Goal: Task Accomplishment & Management: Use online tool/utility

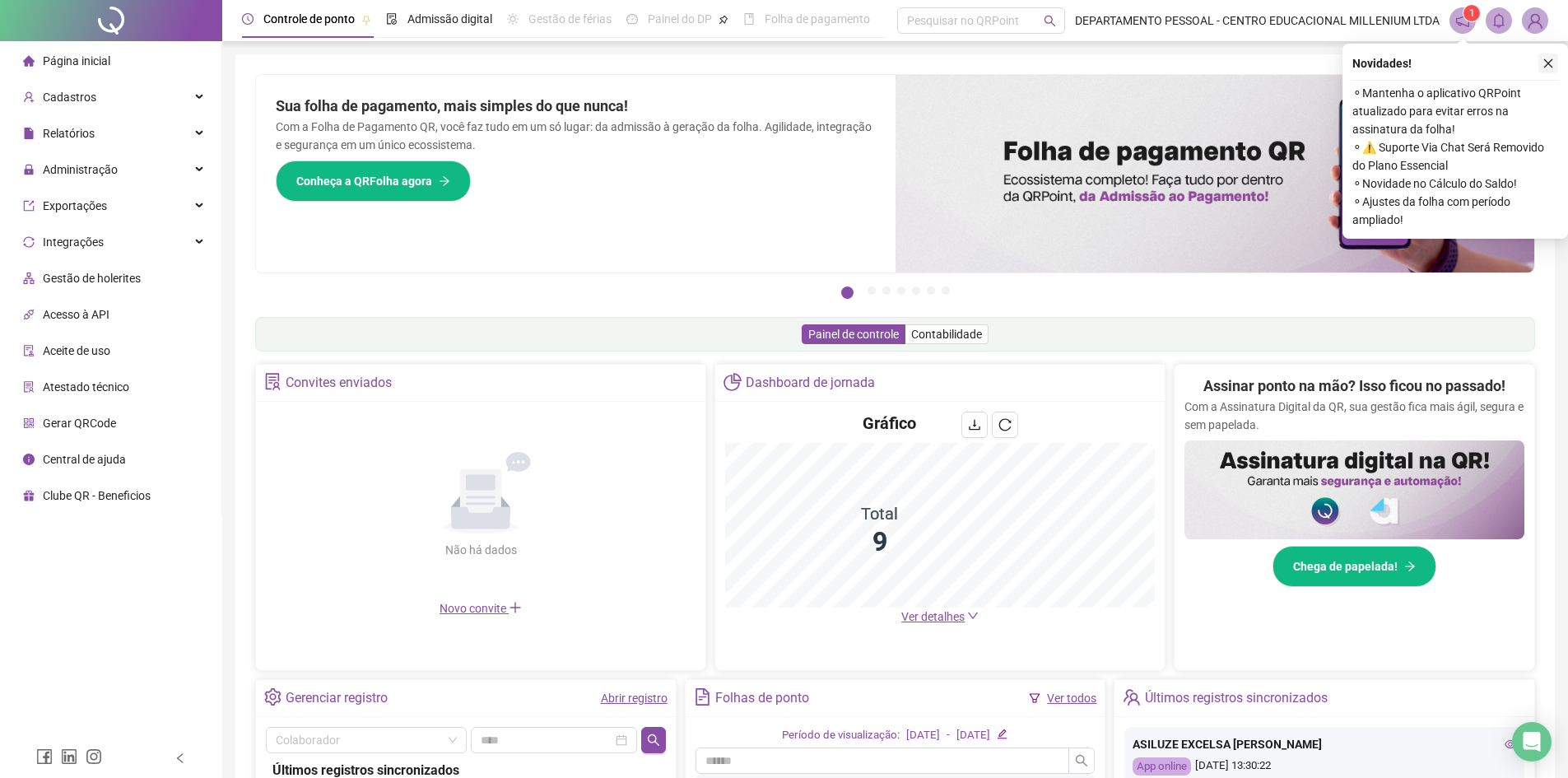
click at [1544, 59] on icon "close" at bounding box center [1548, 63] width 12 height 12
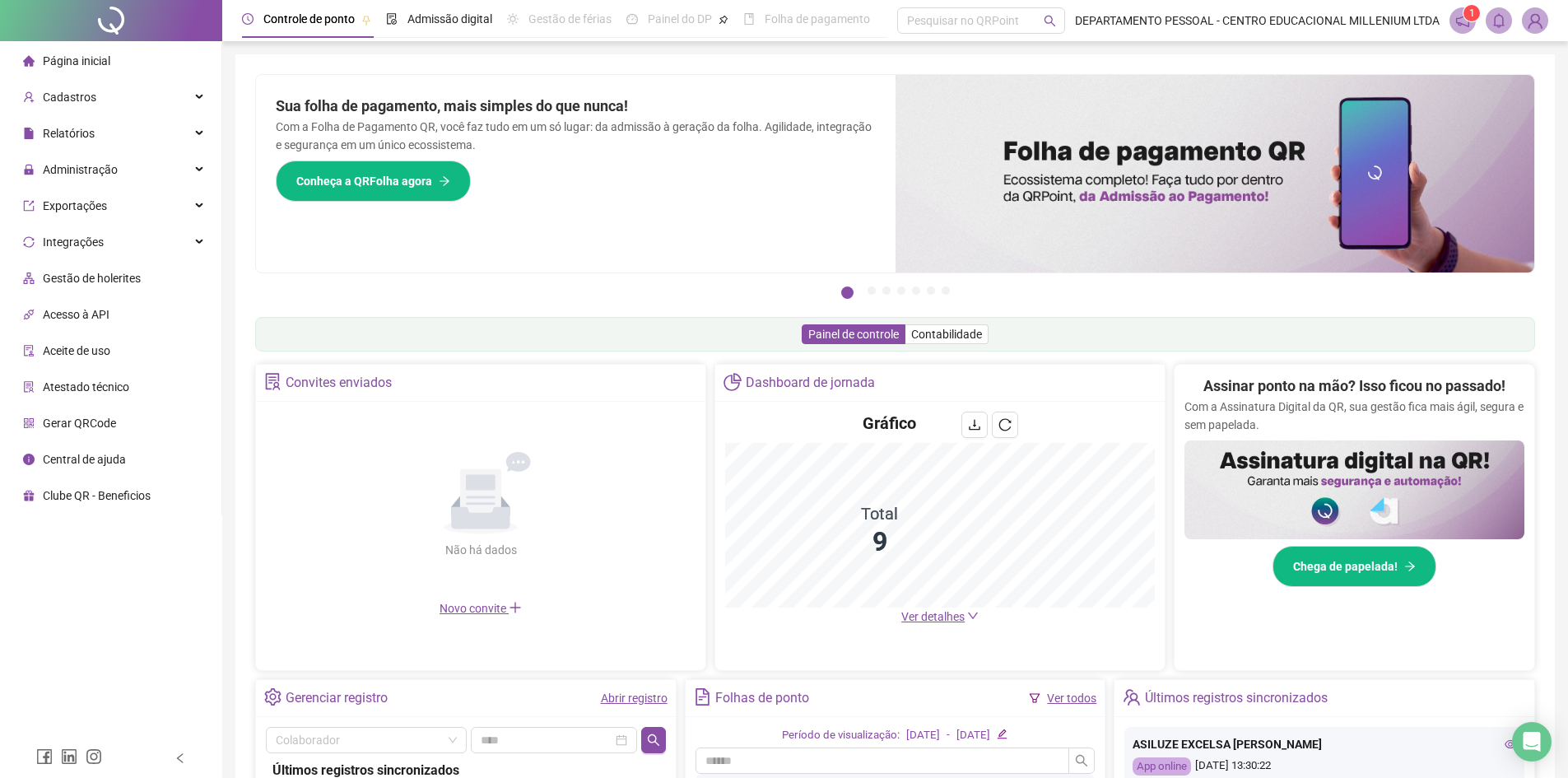
click at [1531, 6] on header "Controle de ponto Admissão digital Gestão de férias Painel do DP Folha de pagam…" at bounding box center [894, 20] width 1345 height 41
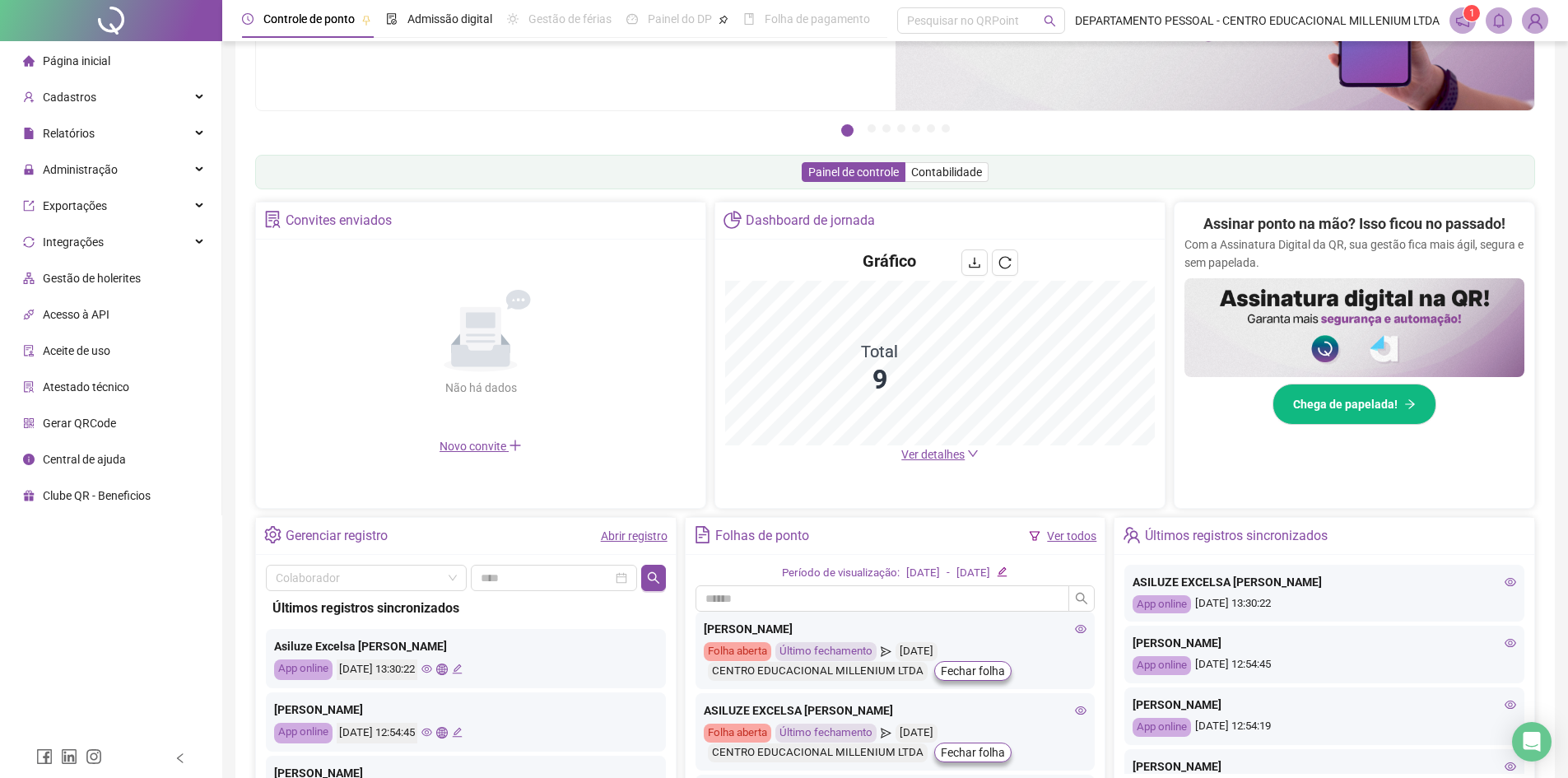
scroll to position [294, 0]
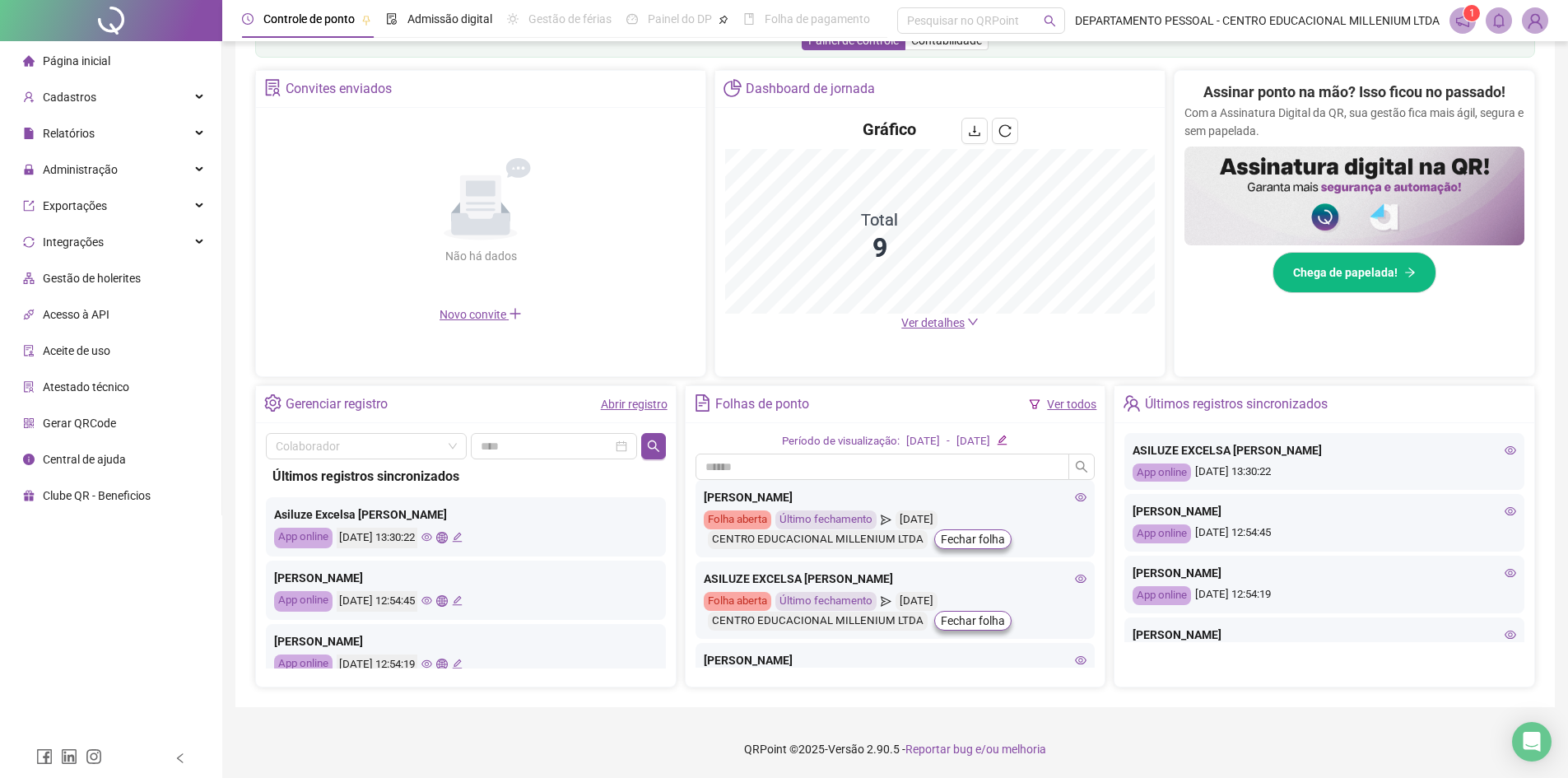
click at [1074, 406] on link "Ver todos" at bounding box center [1071, 404] width 50 height 14
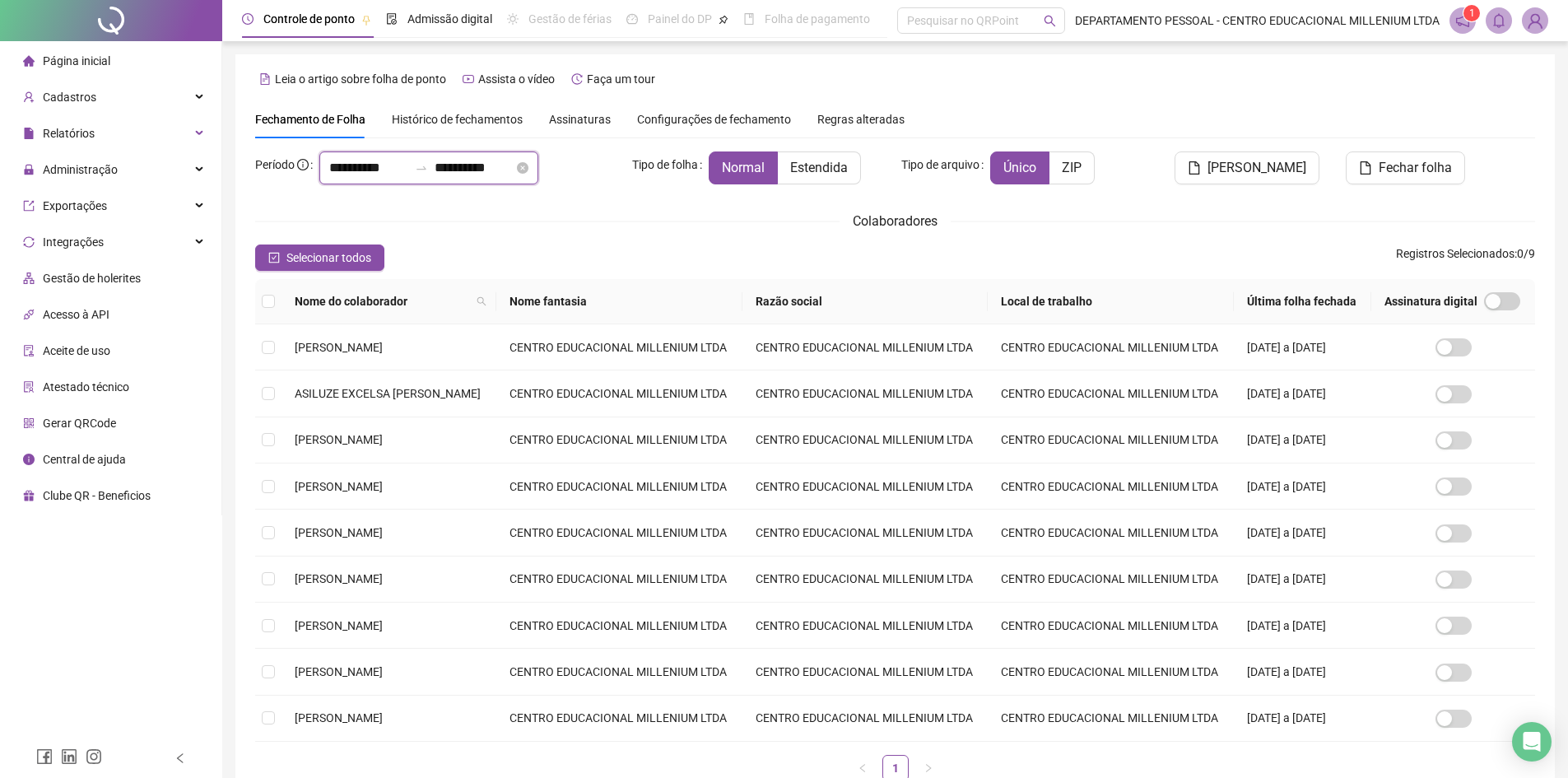
click at [403, 170] on input "**********" at bounding box center [368, 168] width 79 height 20
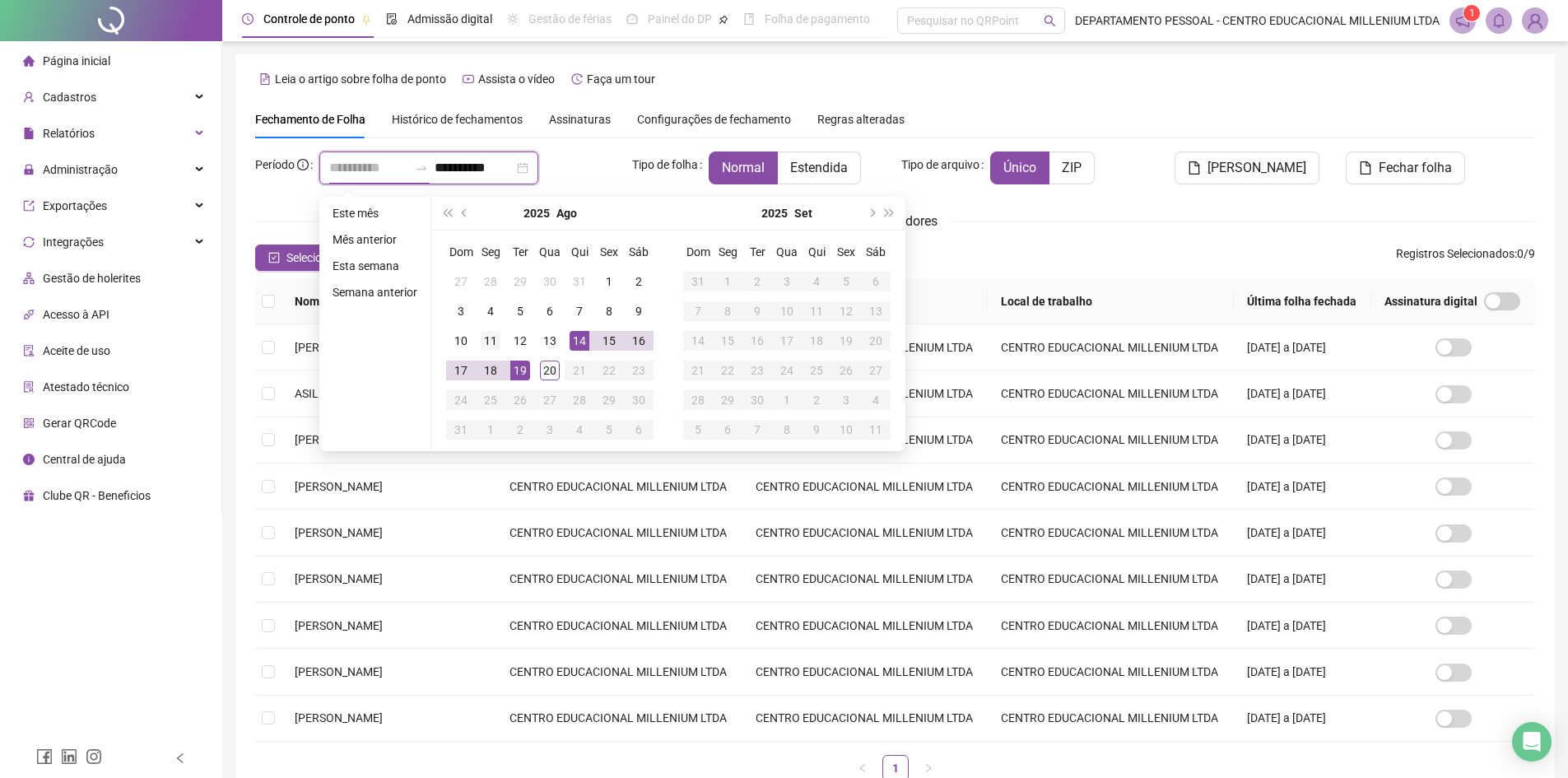
type input "**********"
click at [487, 340] on div "11" at bounding box center [491, 341] width 20 height 20
type input "**********"
click at [512, 367] on div "19" at bounding box center [521, 370] width 20 height 20
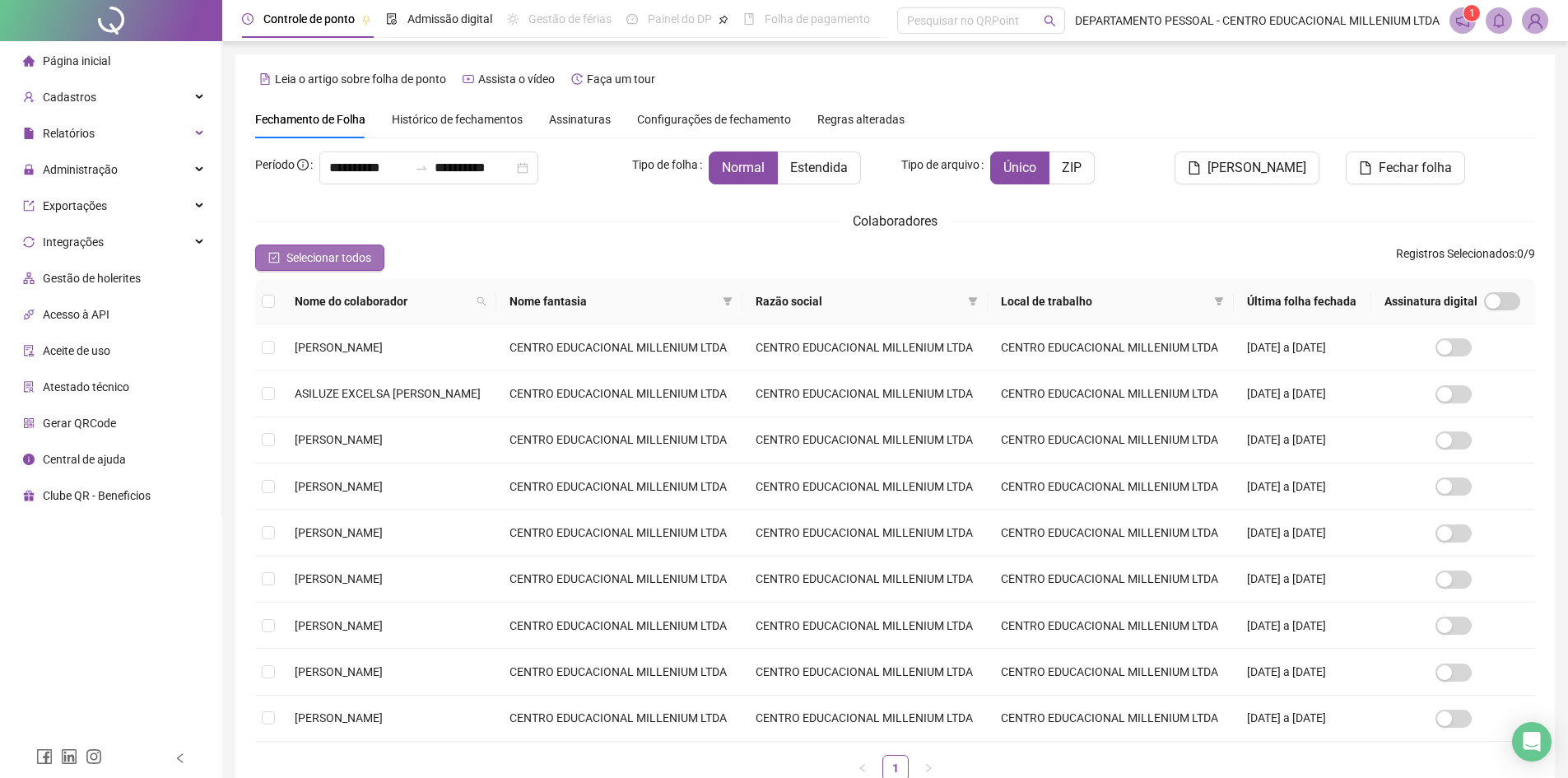
click at [326, 259] on span "Selecionar todos" at bounding box center [329, 258] width 85 height 18
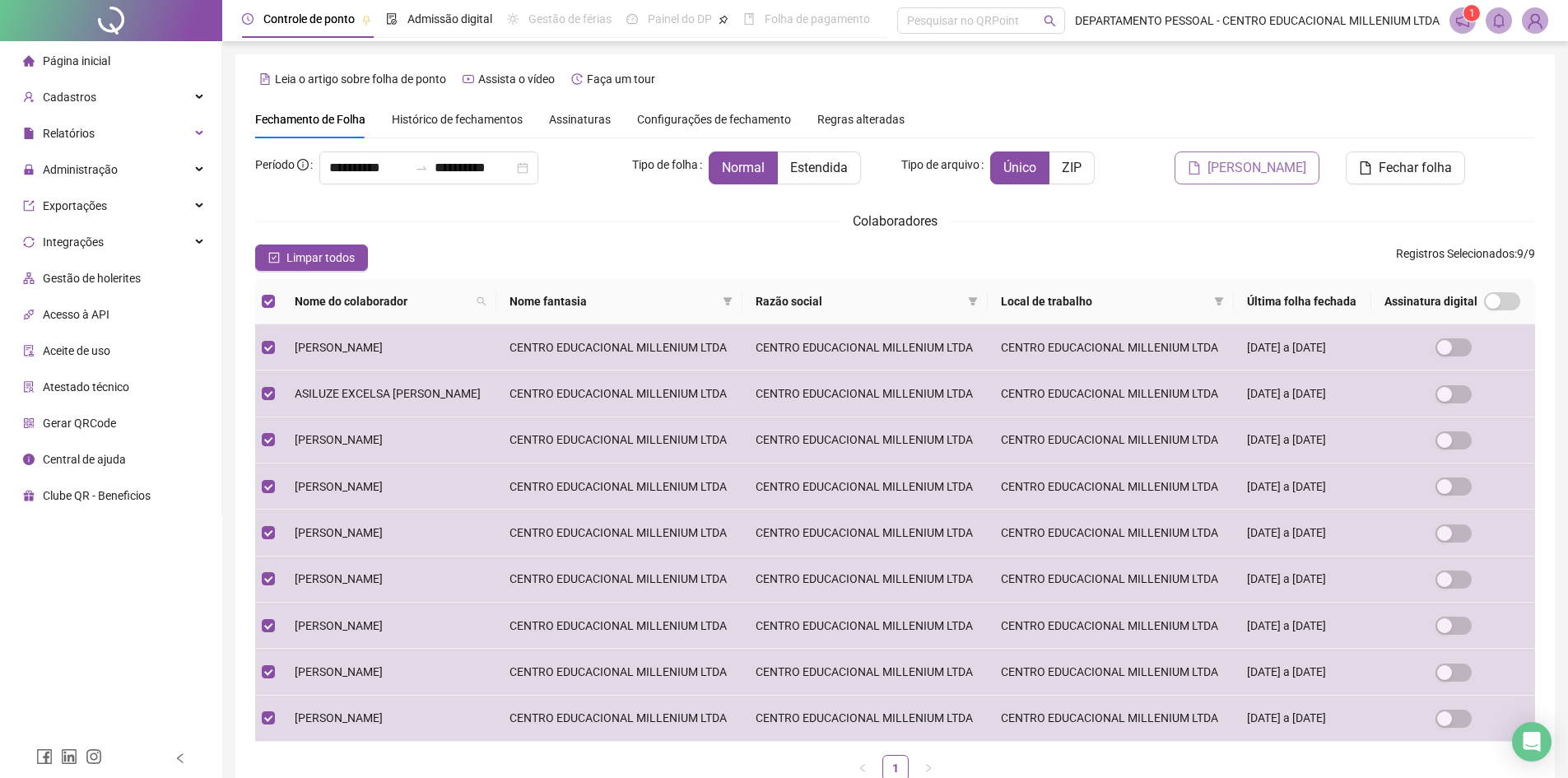
click at [1234, 174] on span "[PERSON_NAME]" at bounding box center [1257, 168] width 99 height 20
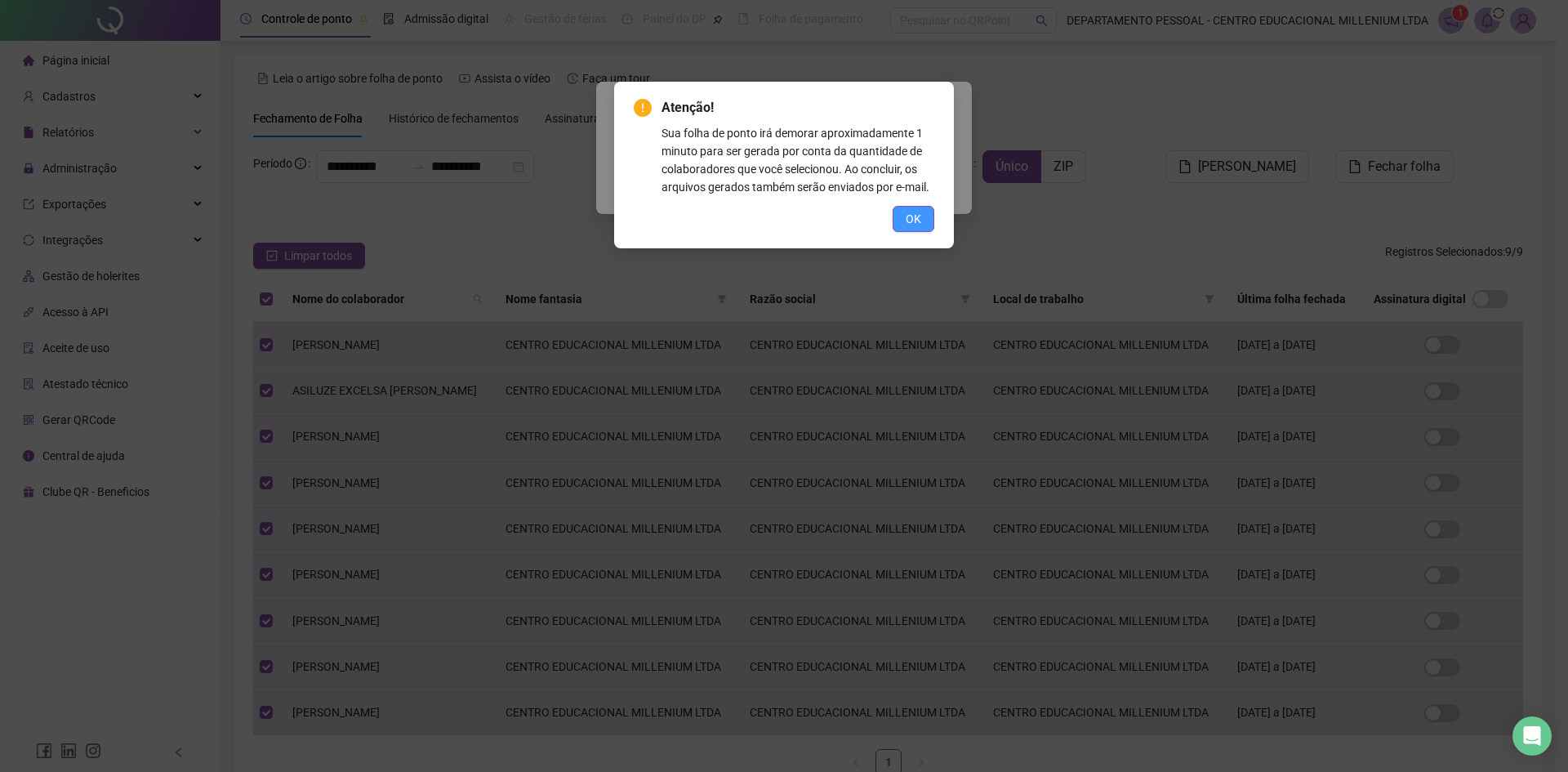
click at [917, 217] on span "OK" at bounding box center [913, 219] width 15 height 18
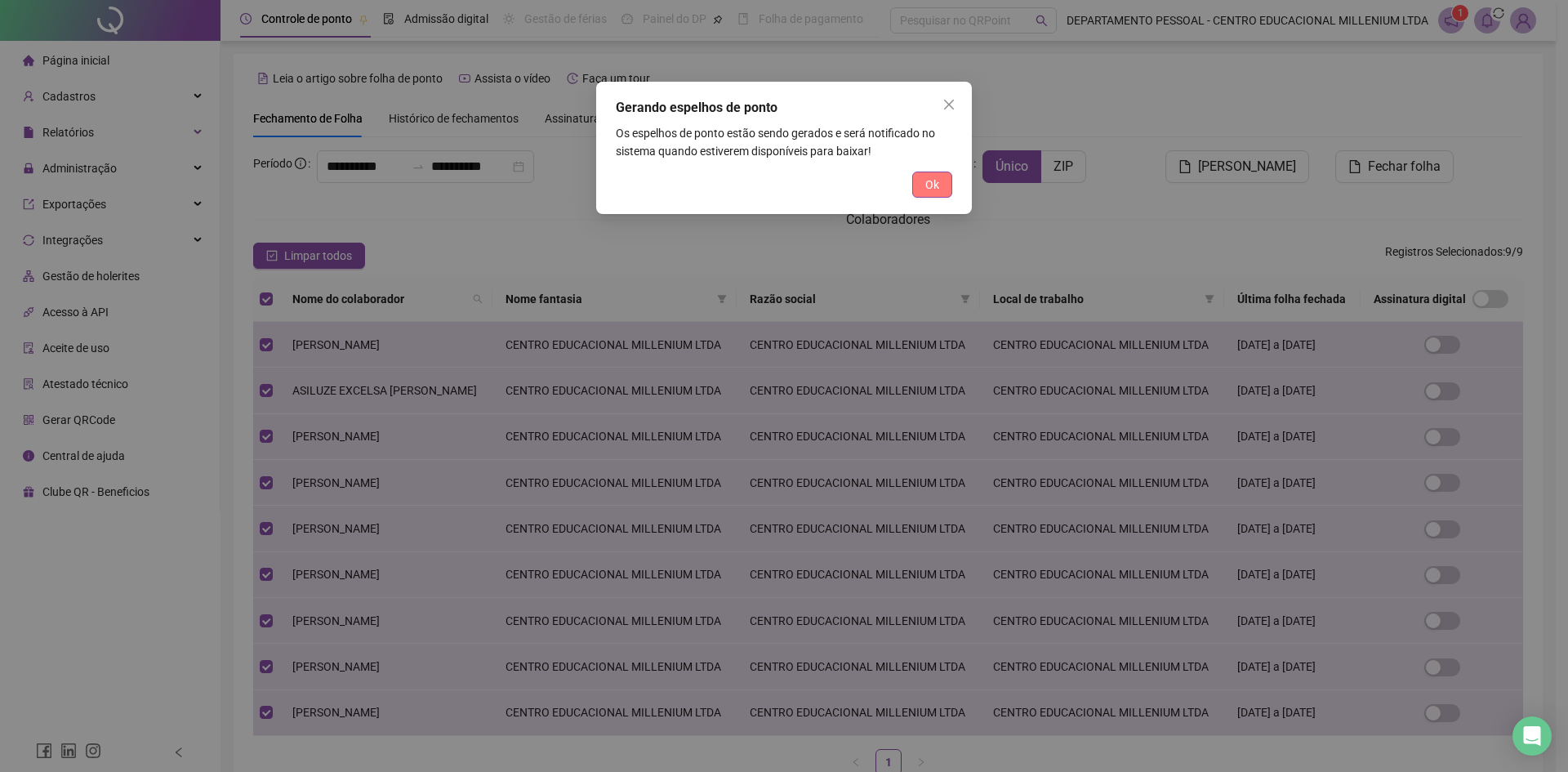
click at [943, 190] on button "Ok" at bounding box center [932, 184] width 40 height 26
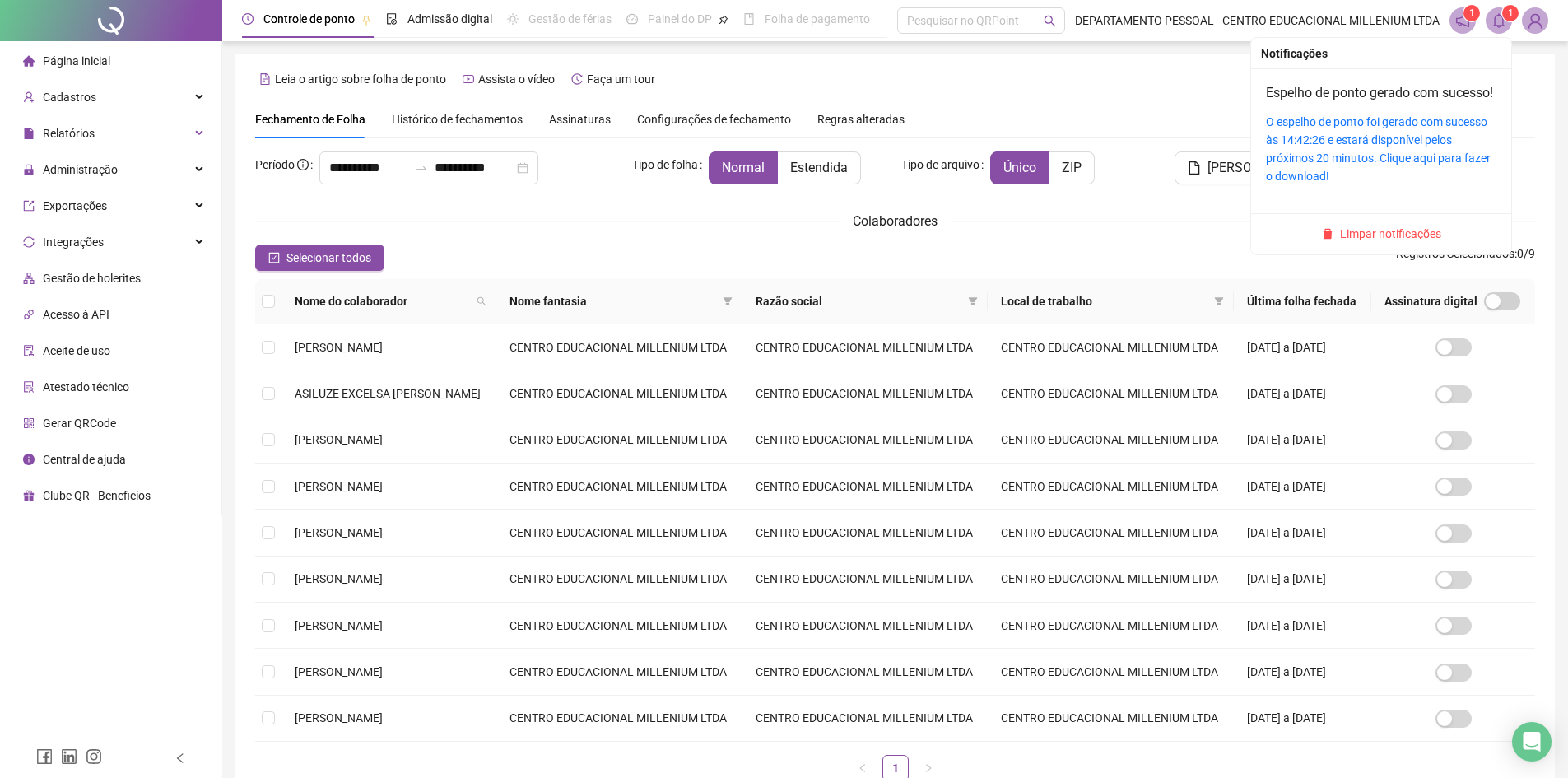
click at [1507, 26] on span at bounding box center [1498, 20] width 26 height 26
click at [1398, 144] on link "O espelho de ponto foi gerado com sucesso às 14:42:26 e estará disponível pelos…" at bounding box center [1378, 149] width 225 height 68
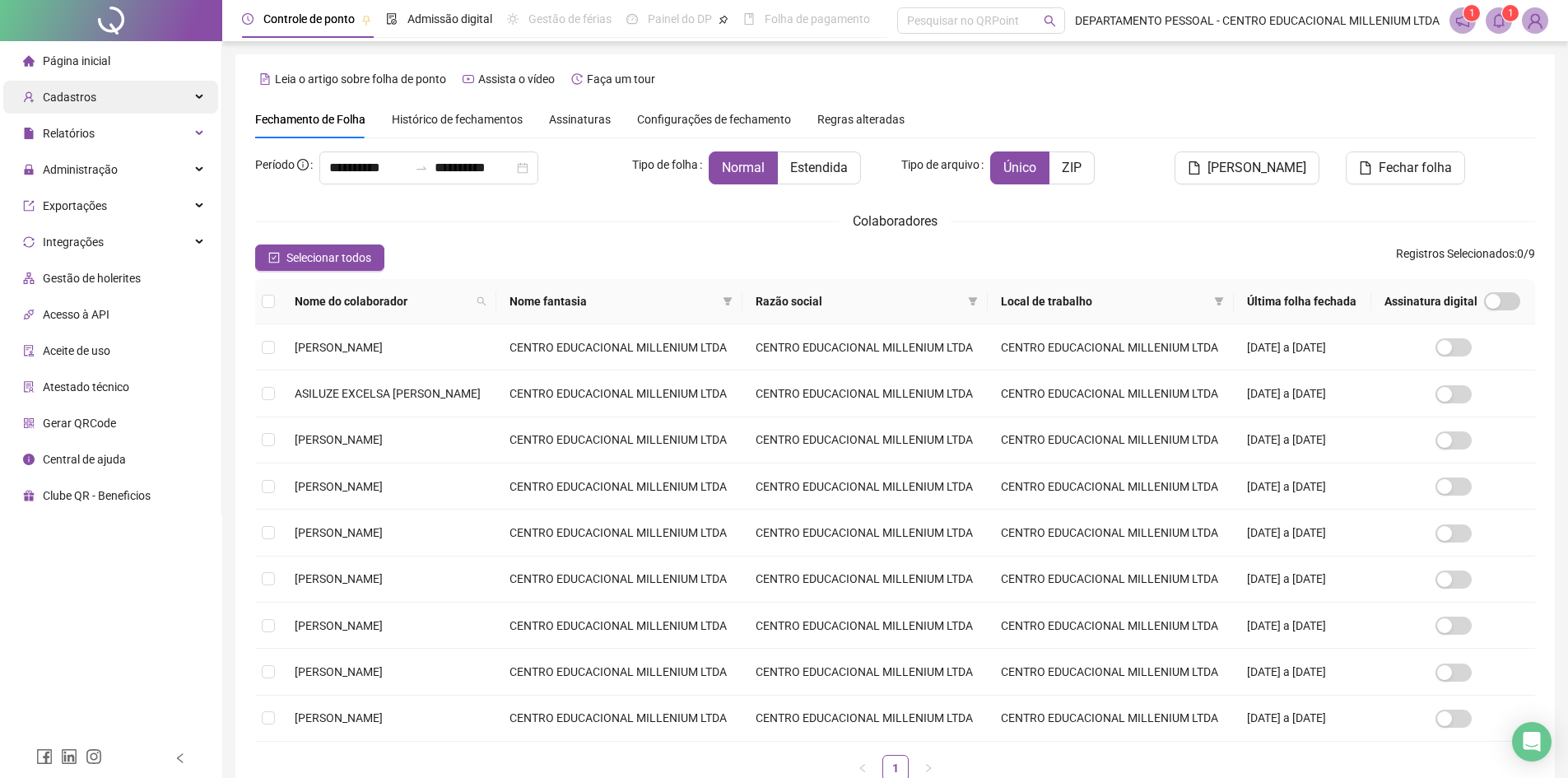
click at [138, 91] on div "Cadastros" at bounding box center [110, 97] width 215 height 33
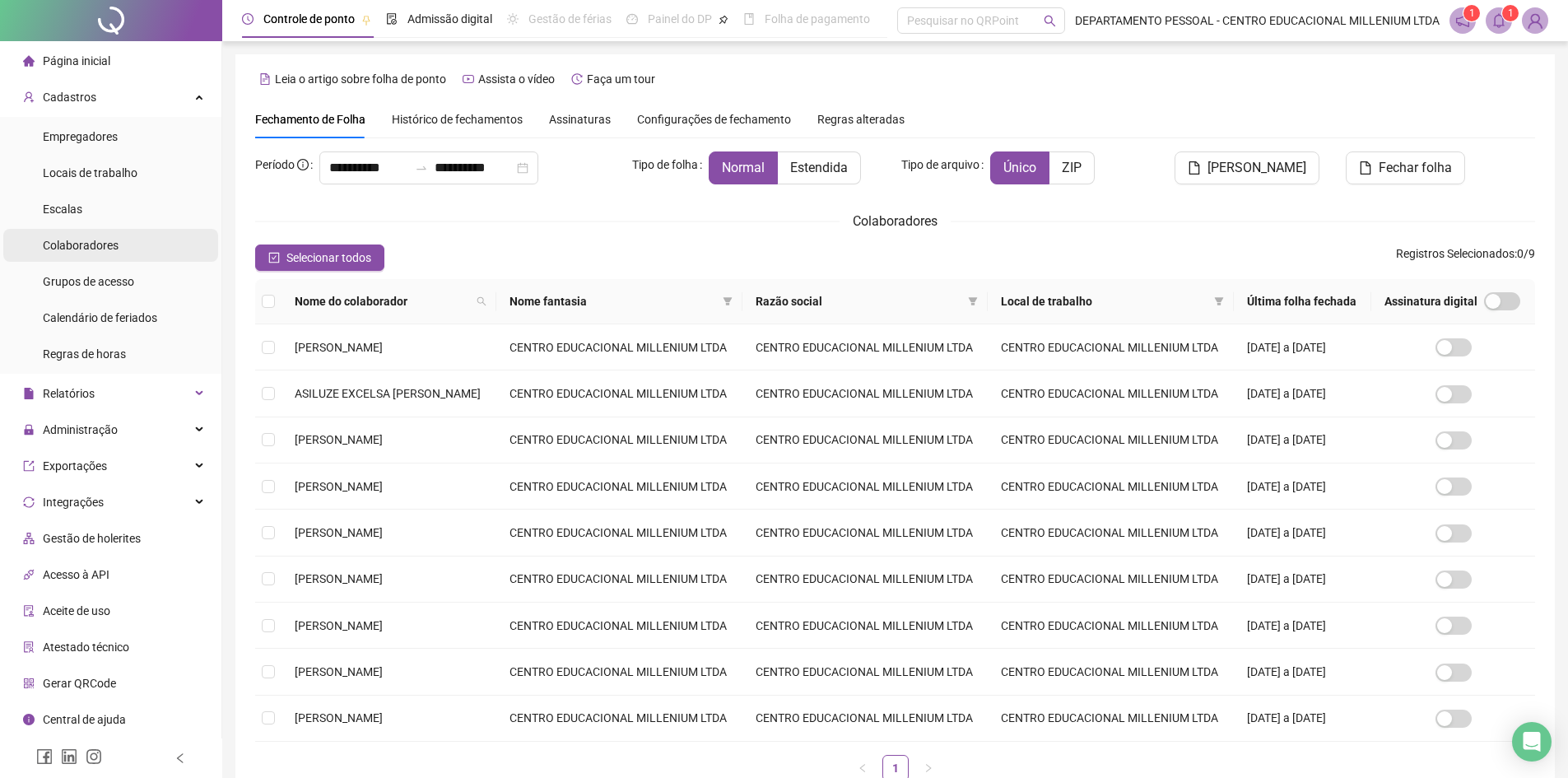
click at [116, 253] on div "Colaboradores" at bounding box center [81, 245] width 76 height 33
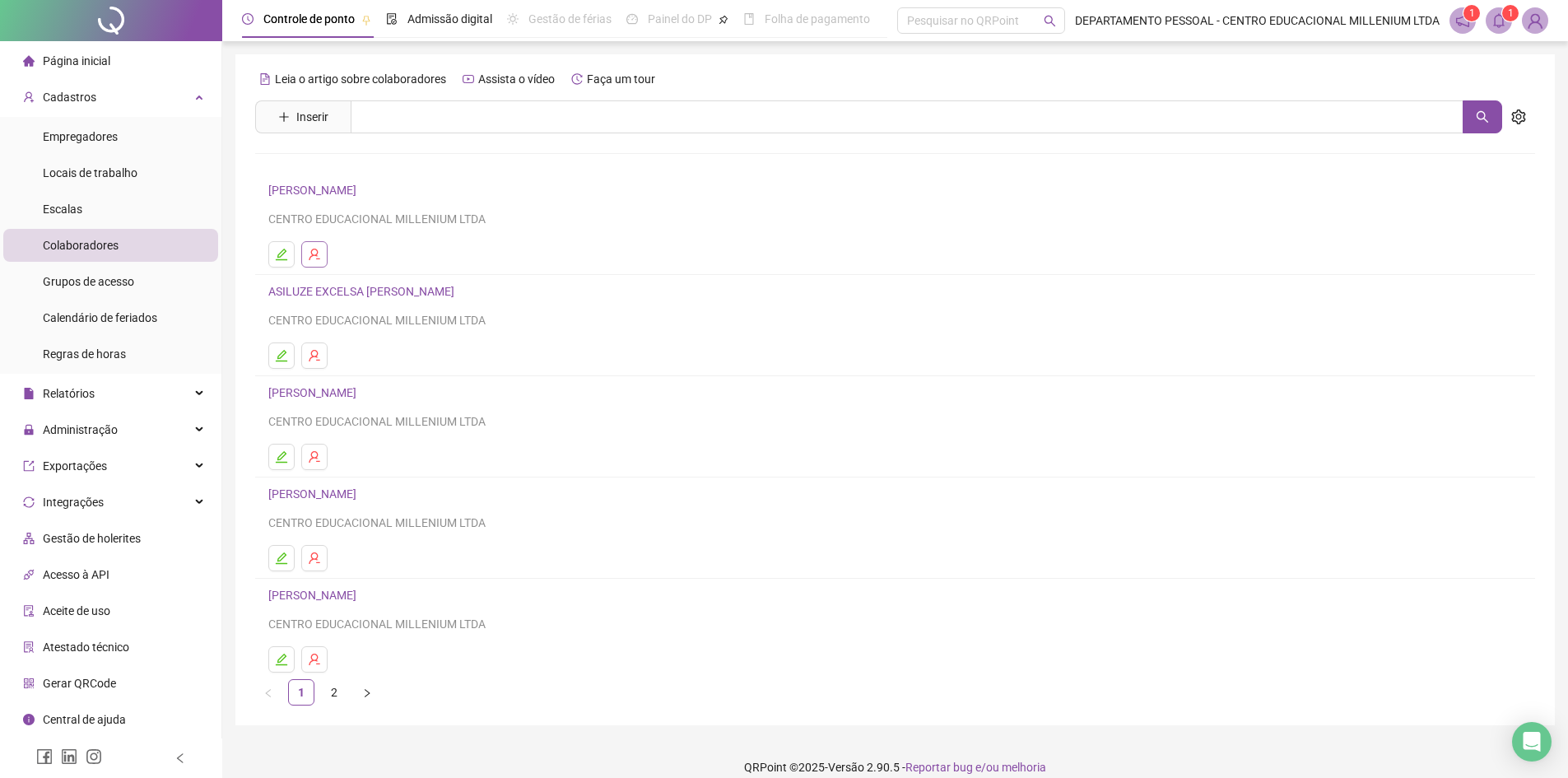
click at [317, 250] on icon "user-delete" at bounding box center [314, 255] width 11 height 12
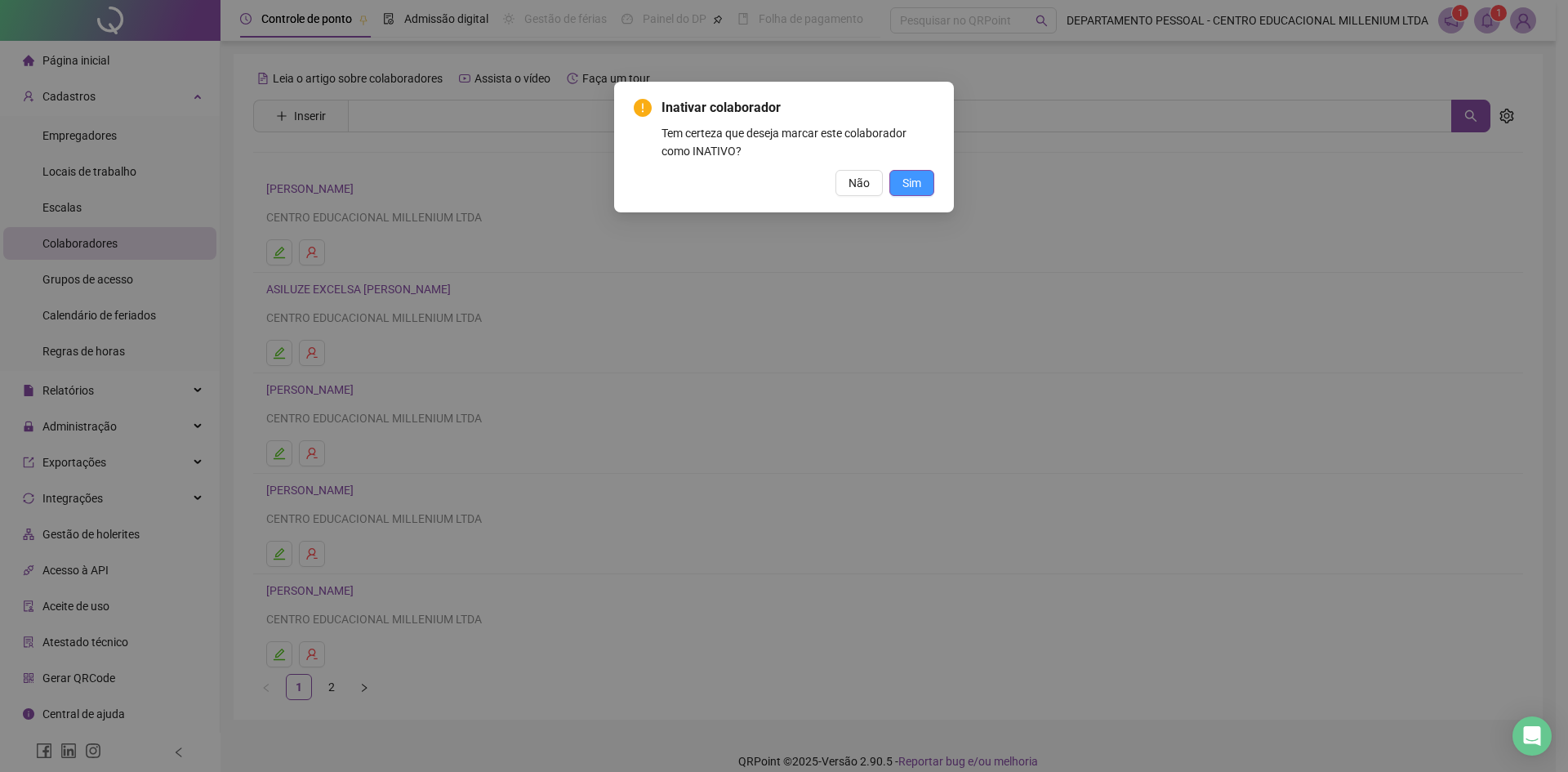
click at [911, 176] on span "Sim" at bounding box center [911, 183] width 19 height 18
